Goal: Information Seeking & Learning: Learn about a topic

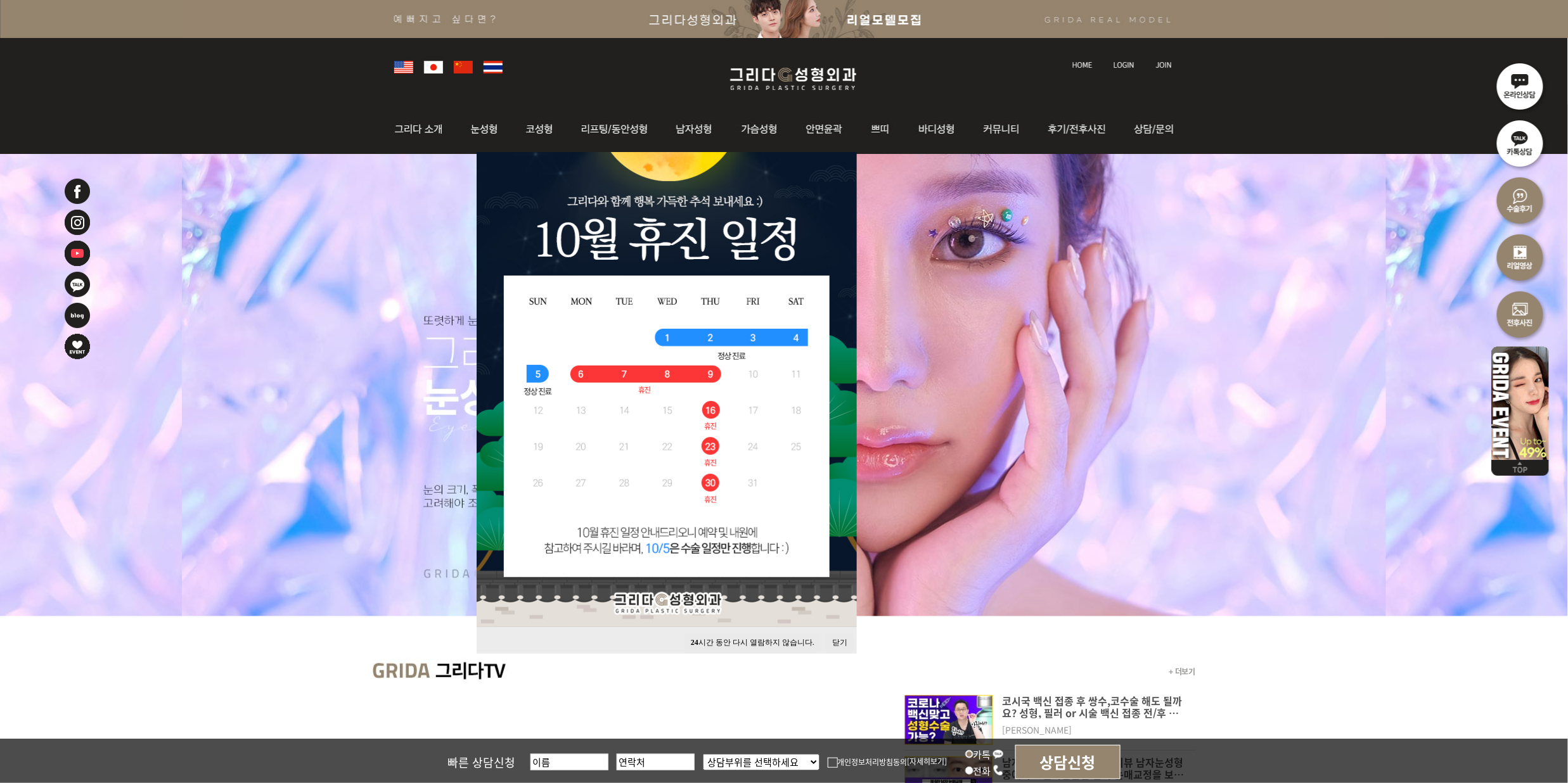
click at [702, 647] on button "24 시간 동안 다시 열람하지 않습니다." at bounding box center [752, 643] width 137 height 17
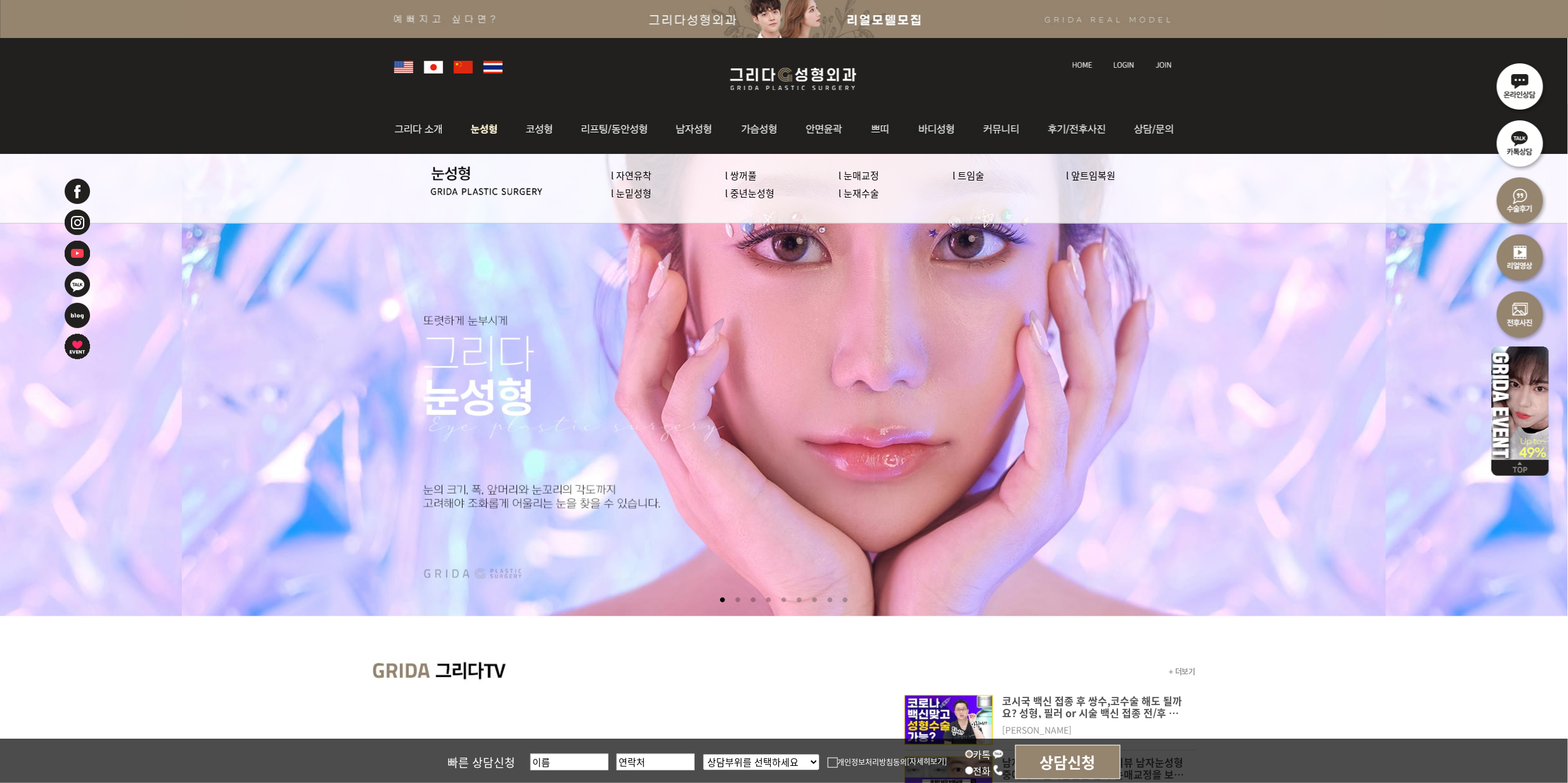
click at [477, 122] on img at bounding box center [484, 129] width 56 height 49
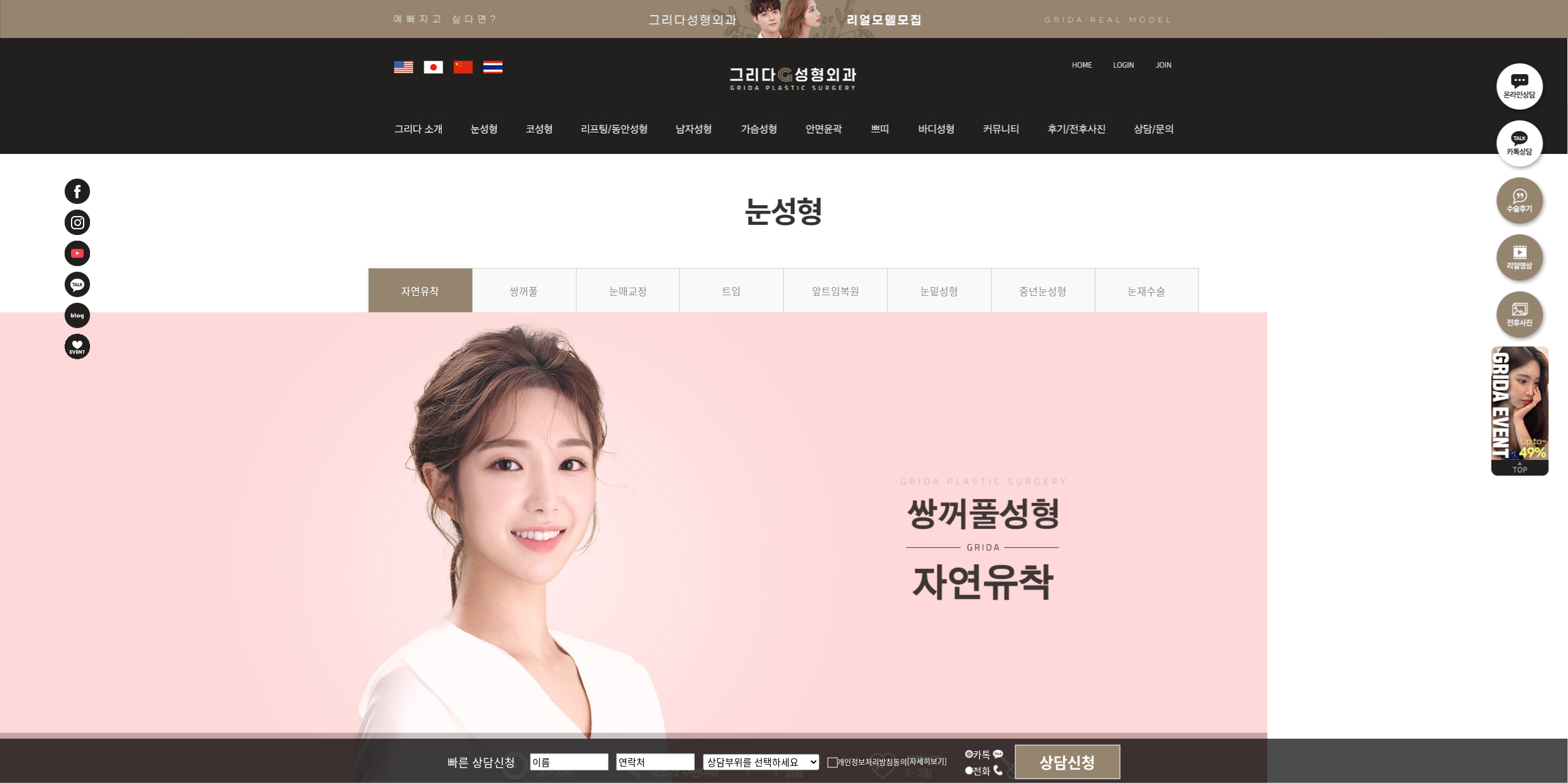
click at [945, 215] on img at bounding box center [784, 211] width 832 height 114
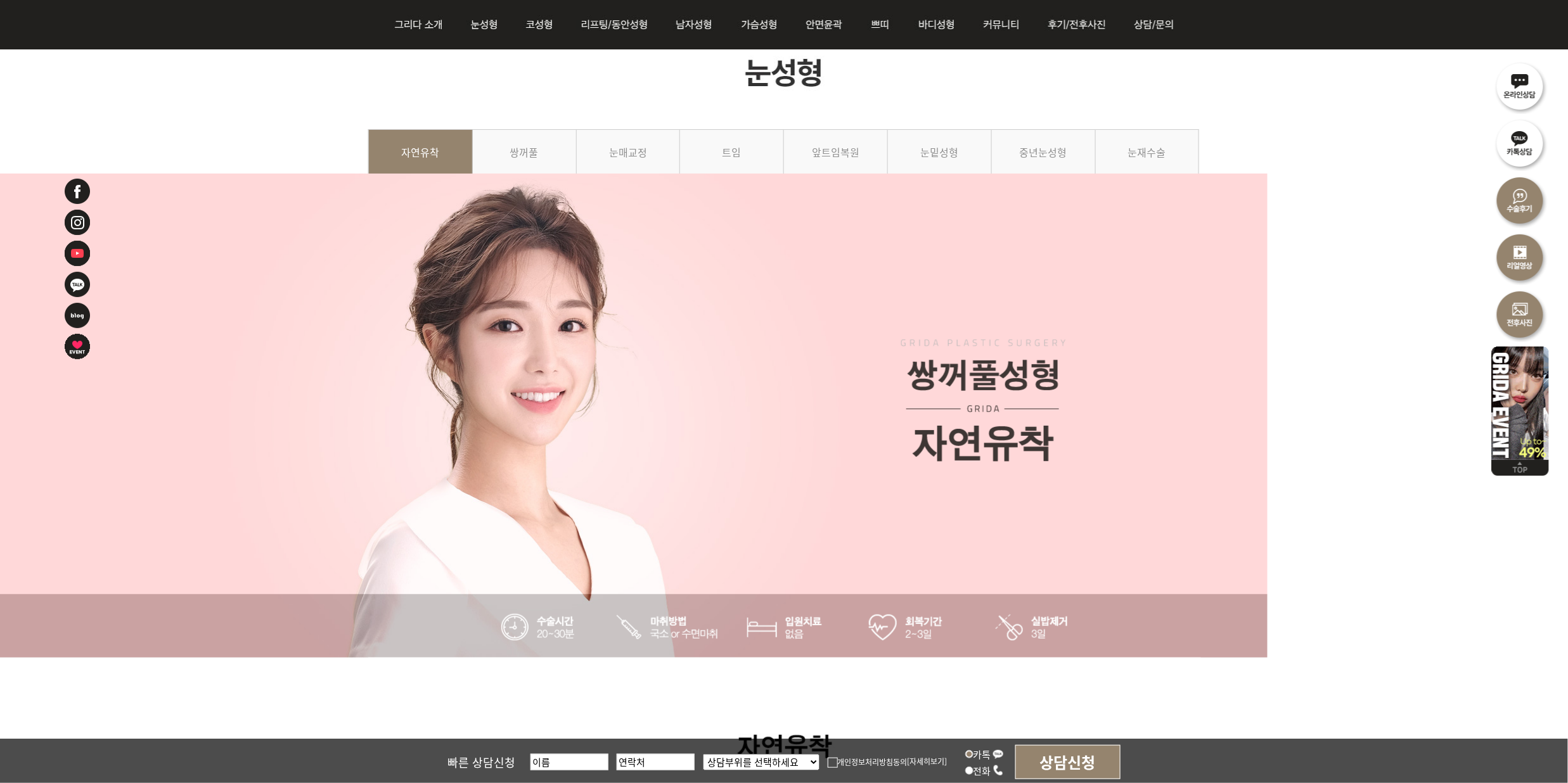
scroll to position [84, 0]
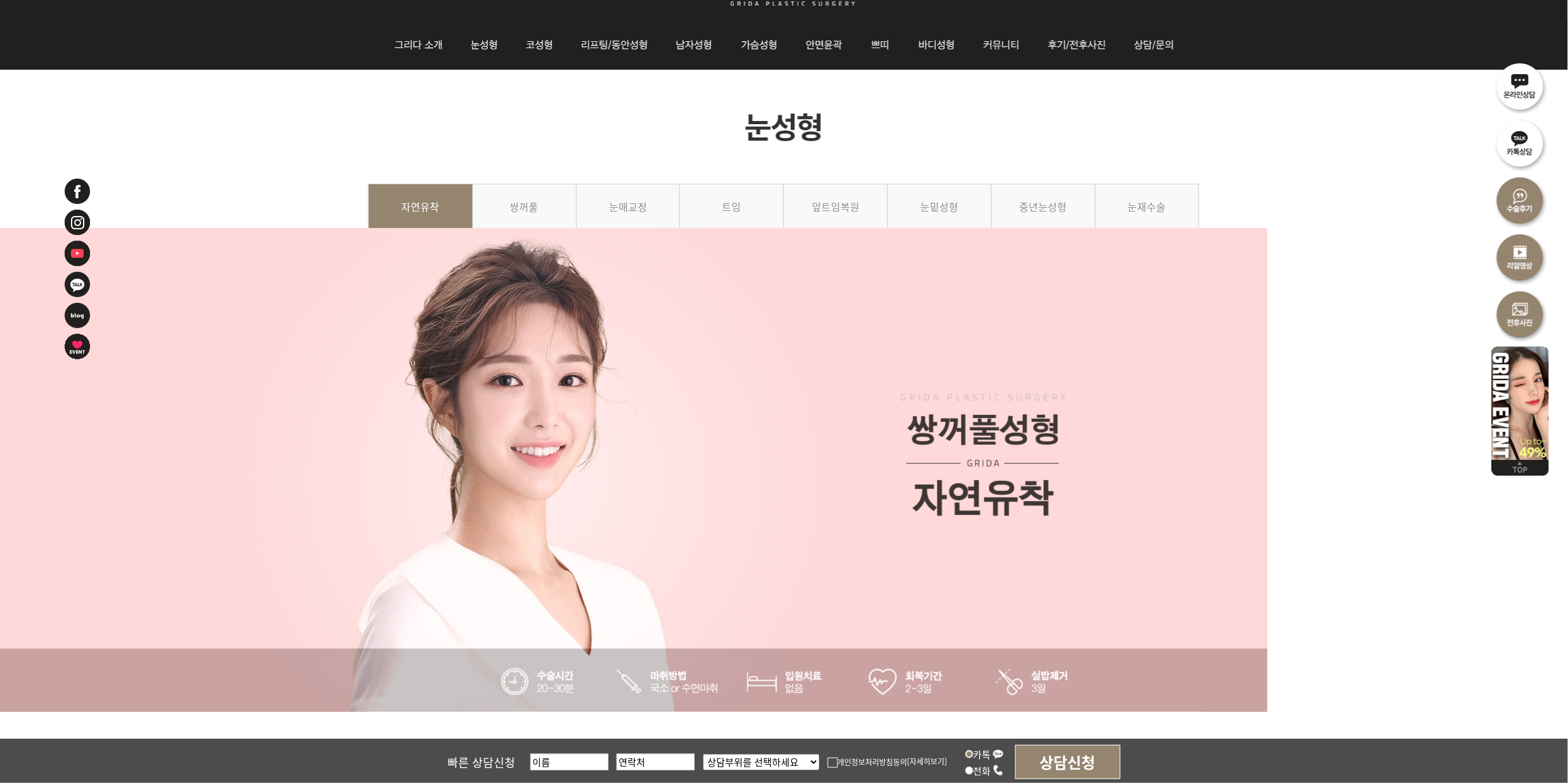
click at [1140, 102] on img at bounding box center [784, 127] width 832 height 114
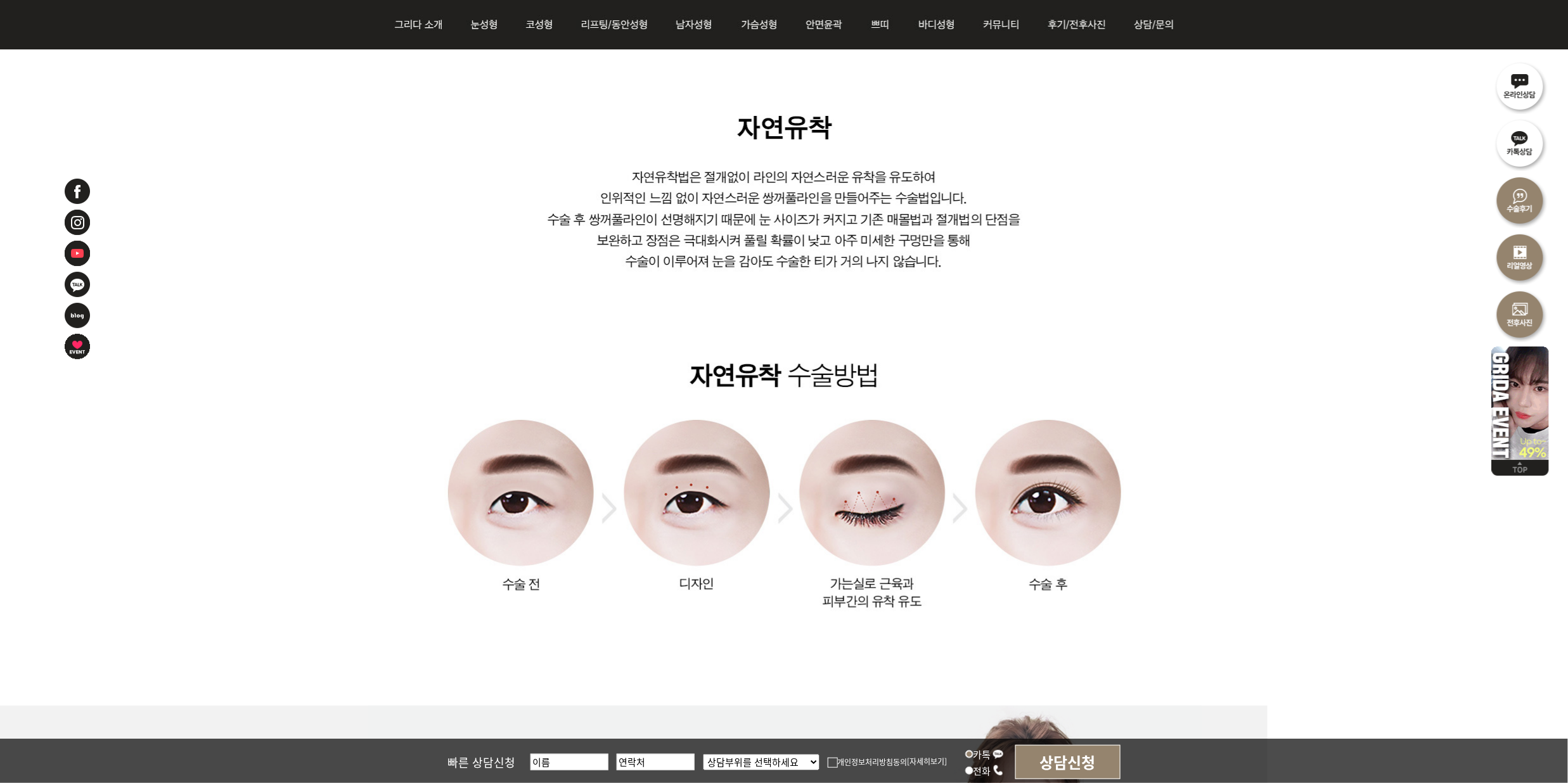
scroll to position [676, 0]
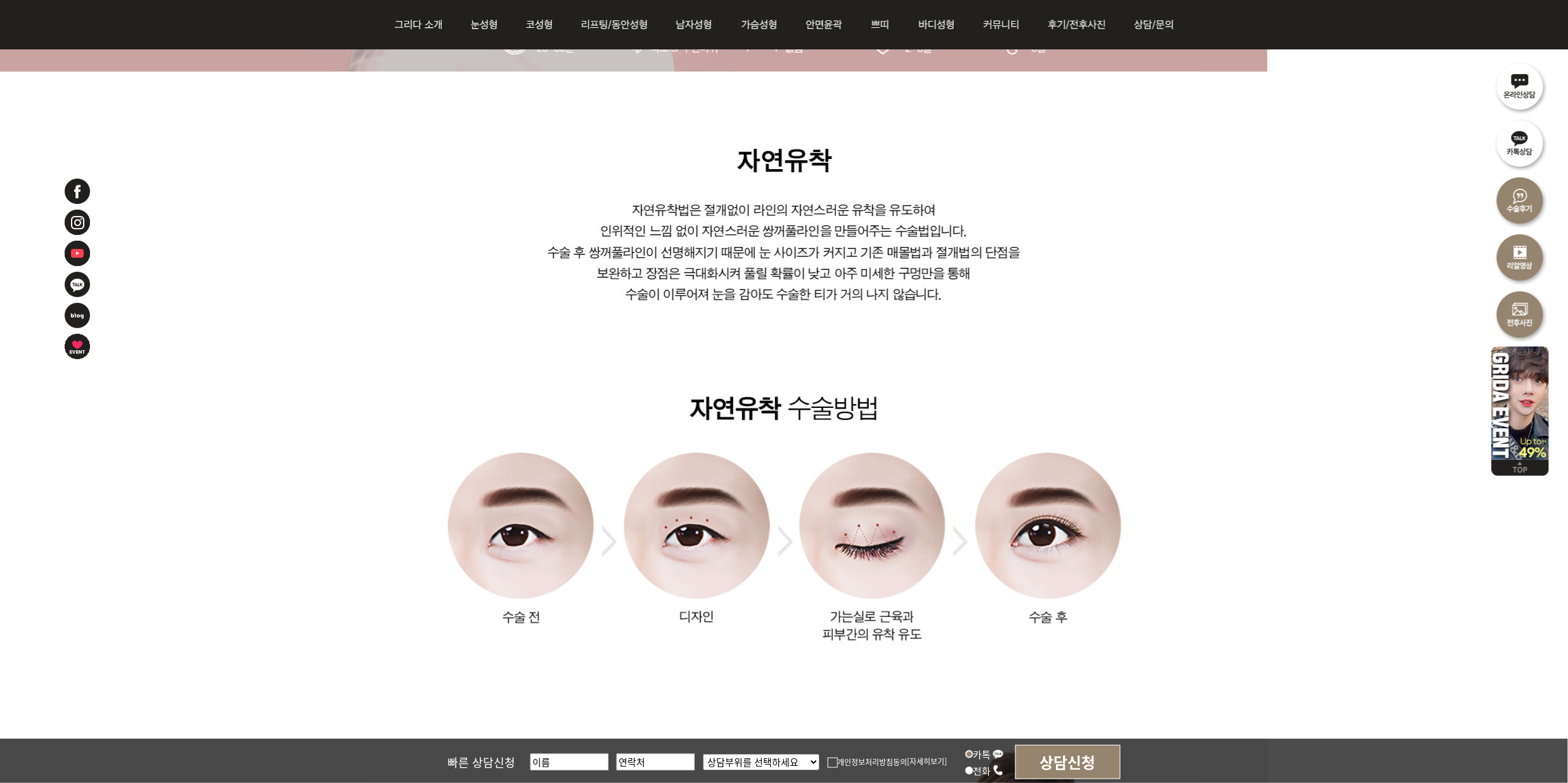
click at [1037, 335] on img at bounding box center [784, 405] width 833 height 667
click at [1158, 390] on img at bounding box center [784, 405] width 833 height 667
click at [1113, 364] on img at bounding box center [784, 405] width 833 height 667
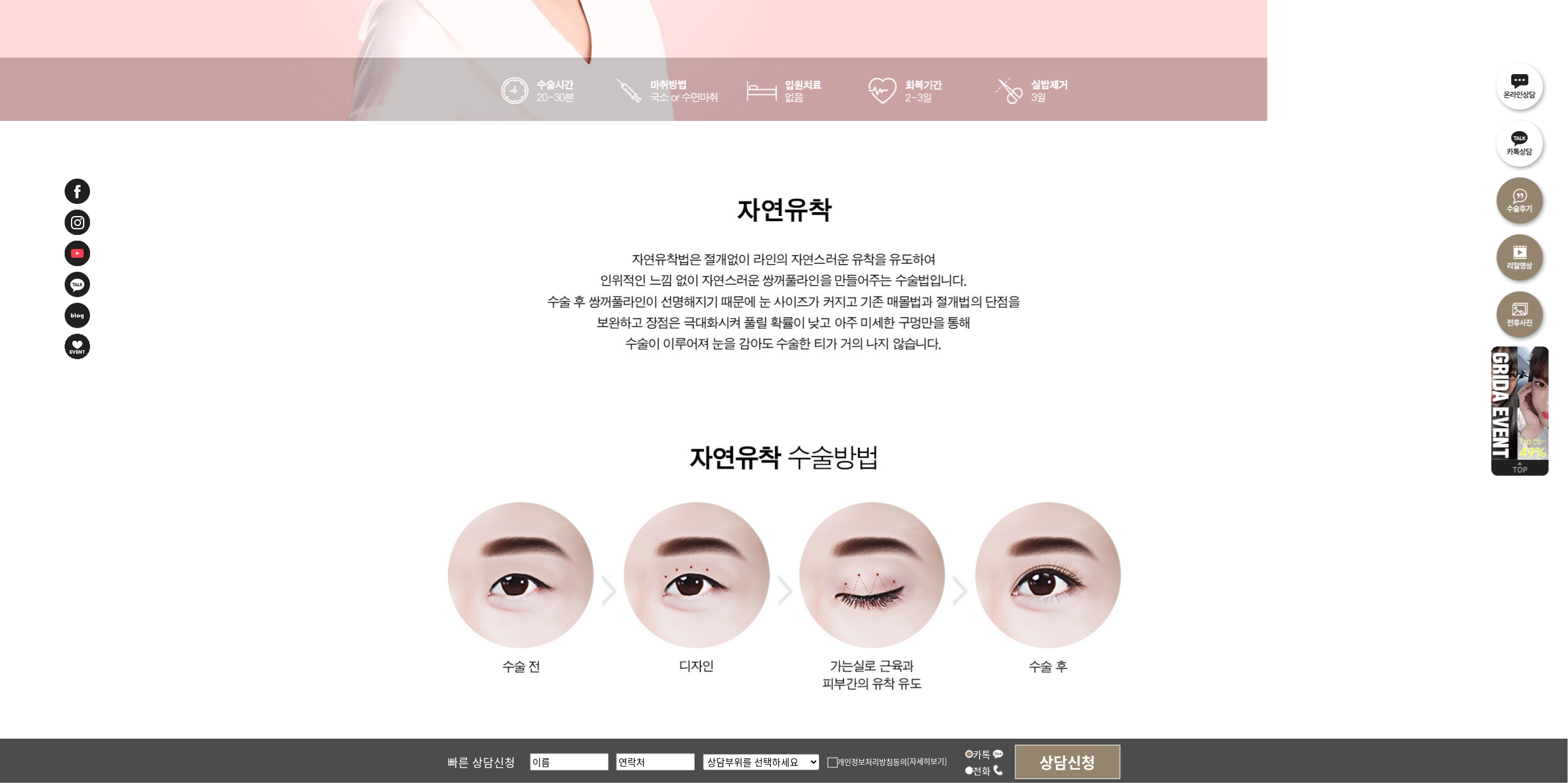
scroll to position [0, 0]
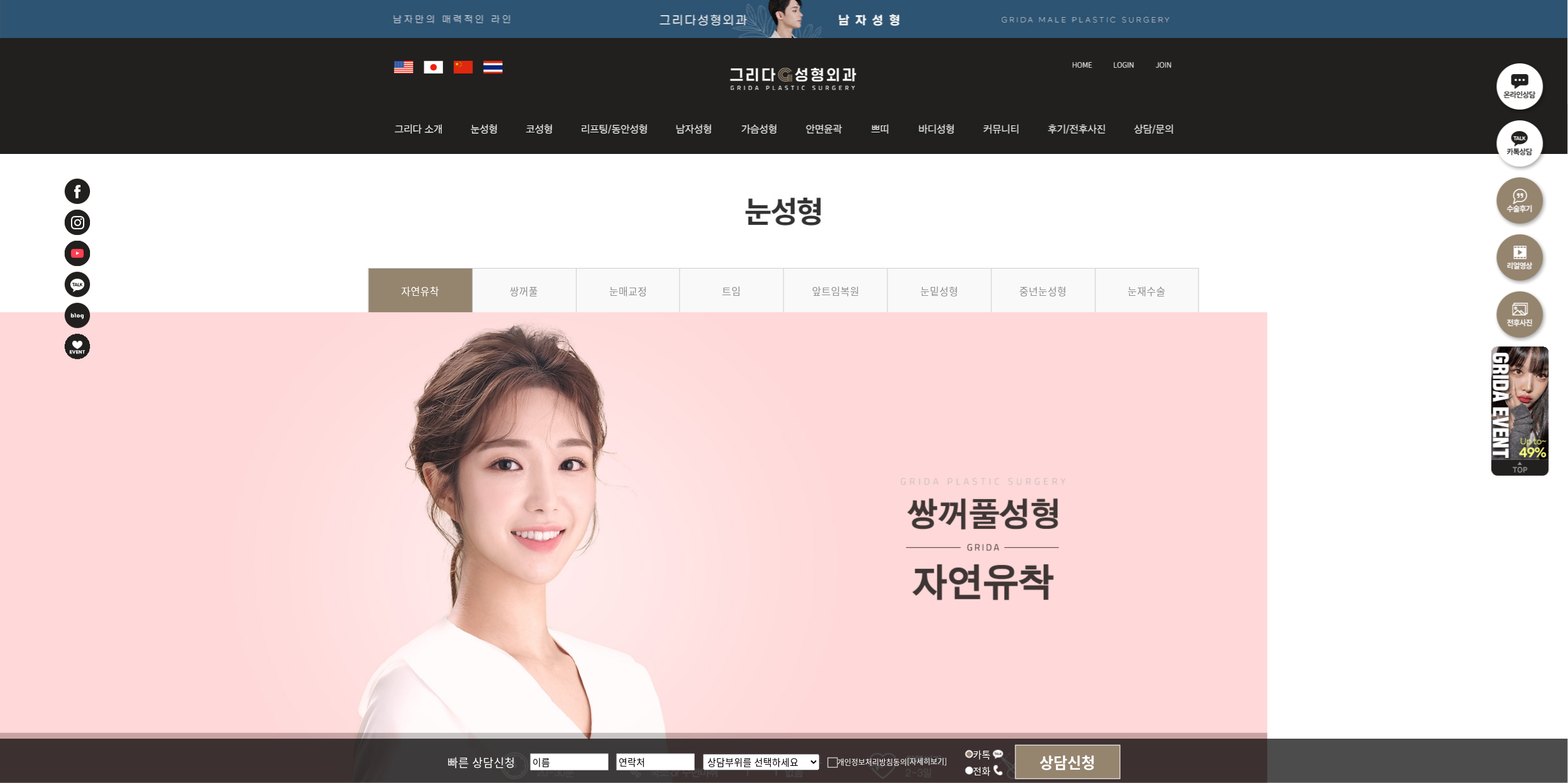
click at [69, 320] on img at bounding box center [77, 315] width 28 height 28
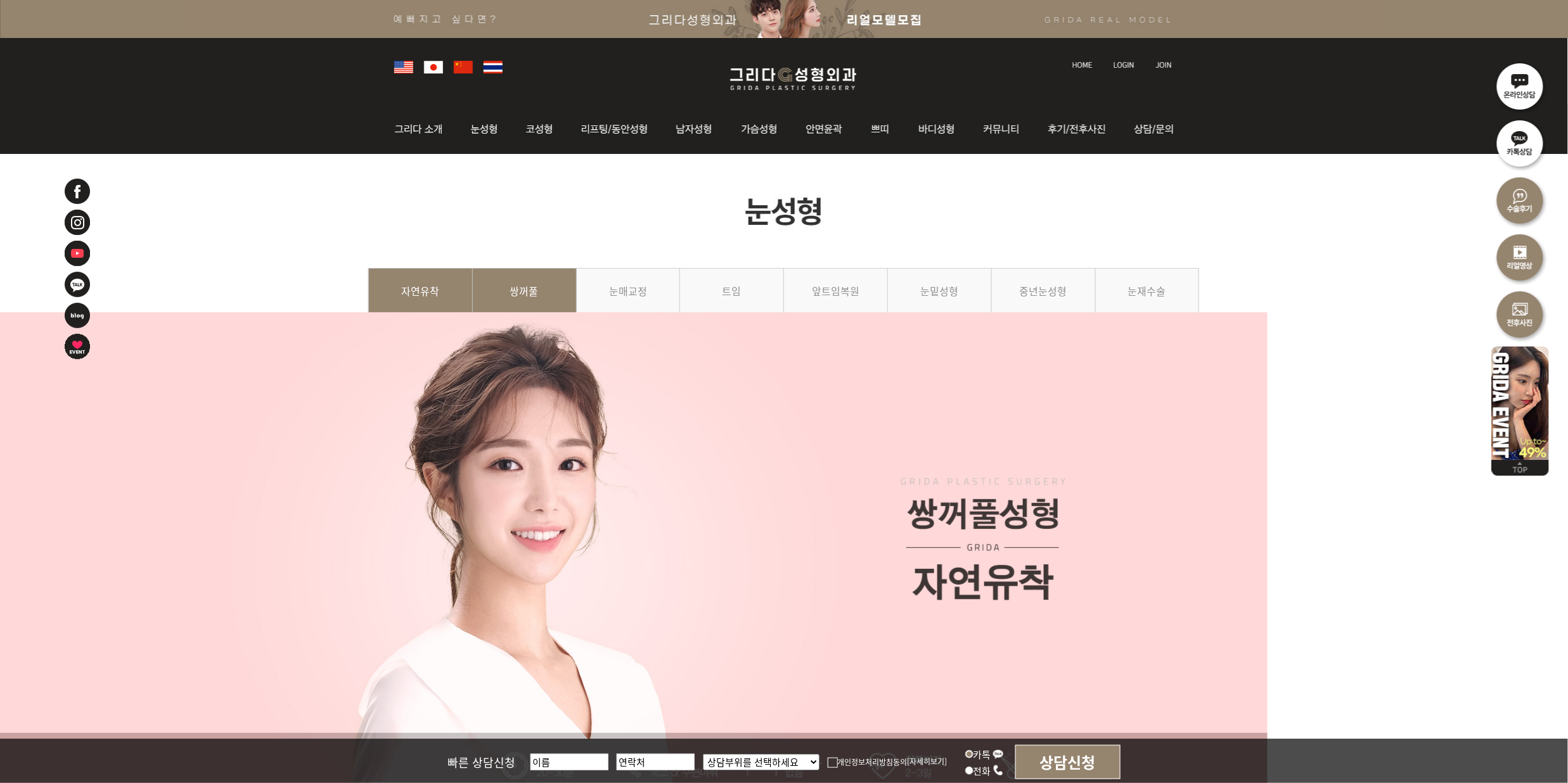
click at [538, 282] on link "쌍꺼풀" at bounding box center [524, 297] width 104 height 58
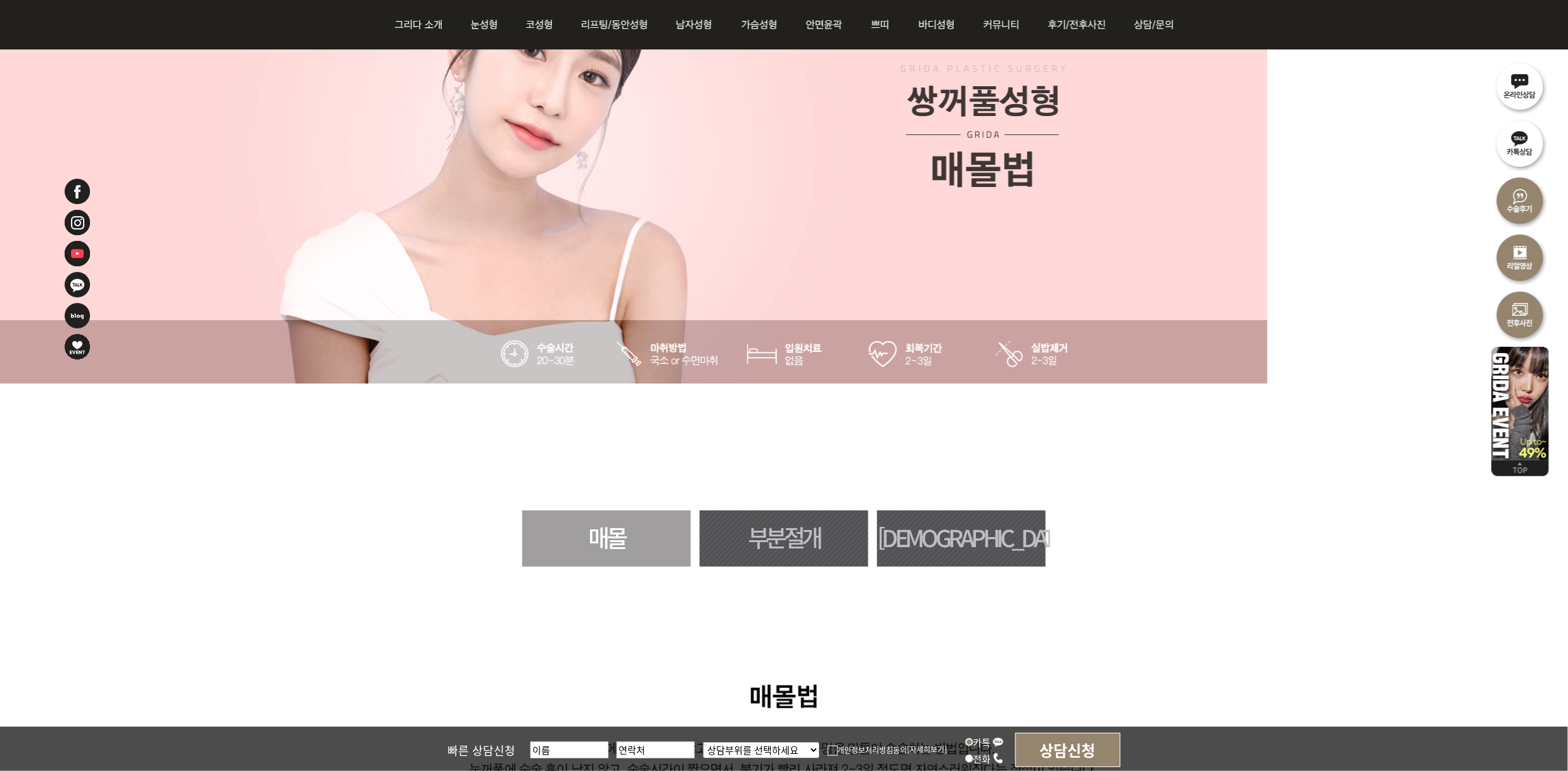
scroll to position [169, 0]
